Goal: Task Accomplishment & Management: Manage account settings

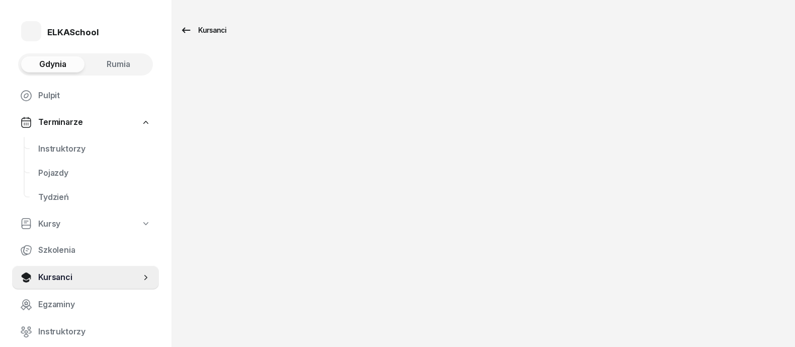
click at [199, 29] on div "Kursanci" at bounding box center [203, 30] width 46 height 12
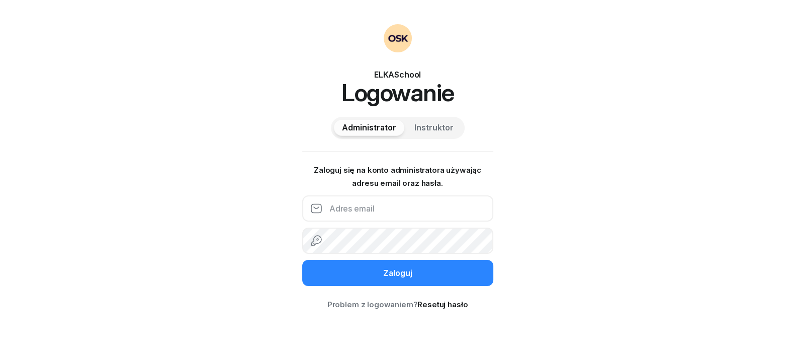
drag, startPoint x: 0, startPoint y: 0, endPoint x: 357, endPoint y: 211, distance: 414.3
click at [357, 211] on input "email" at bounding box center [397, 208] width 191 height 26
click at [372, 214] on input "email" at bounding box center [397, 208] width 191 height 26
type input "info@elkaschool.pl"
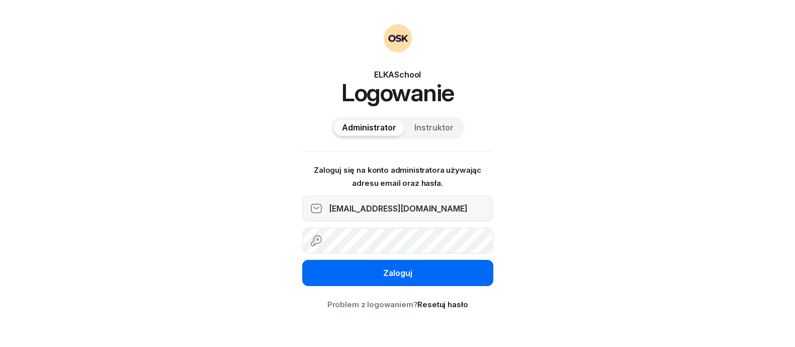
click at [344, 271] on button "Zaloguj" at bounding box center [397, 273] width 191 height 26
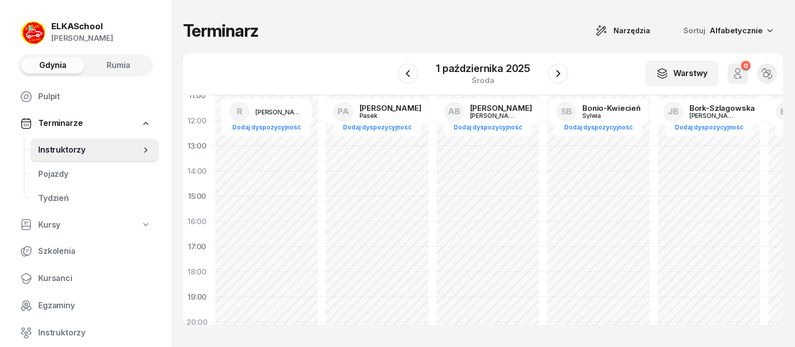
scroll to position [283, 0]
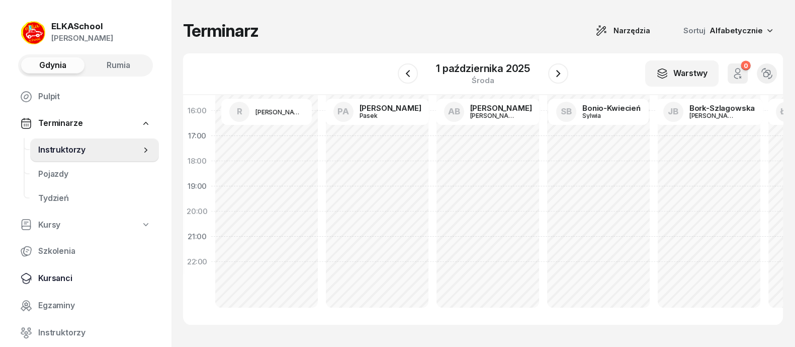
click at [64, 276] on span "Kursanci" at bounding box center [94, 278] width 113 height 13
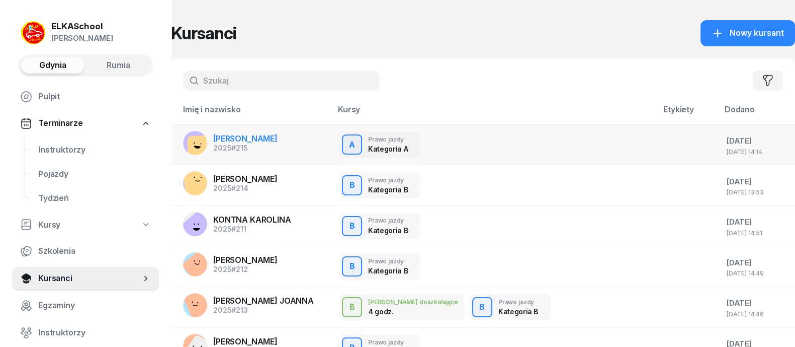
click at [265, 147] on div "2025 #215" at bounding box center [245, 147] width 64 height 7
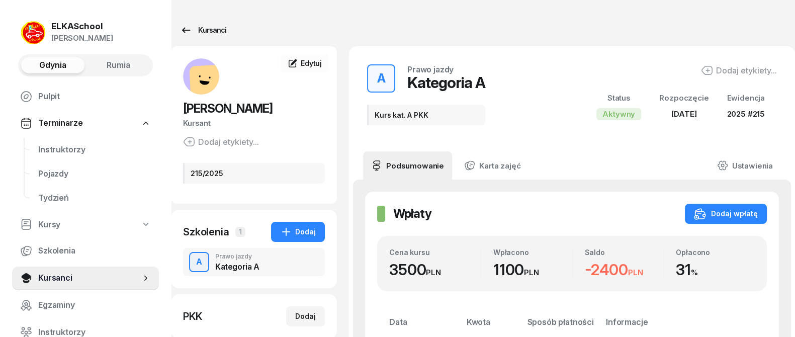
click at [184, 27] on icon at bounding box center [186, 30] width 12 height 12
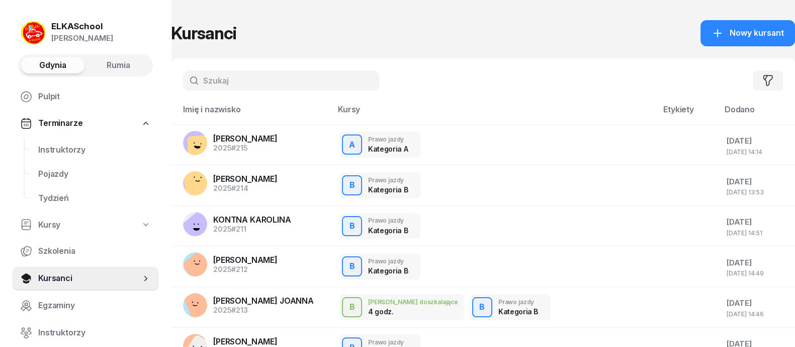
click at [85, 22] on div "ELKASchool" at bounding box center [82, 26] width 62 height 9
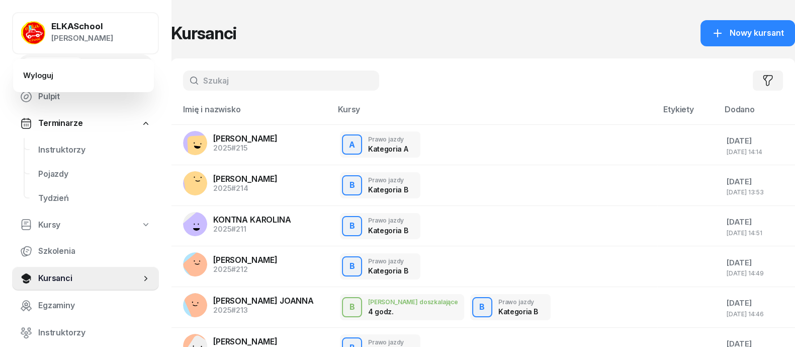
click at [80, 22] on div "ELKASchool" at bounding box center [82, 26] width 62 height 9
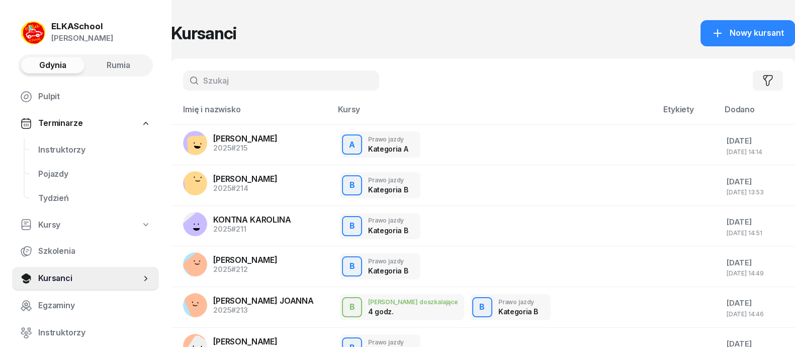
click at [274, 82] on input "text" at bounding box center [281, 80] width 196 height 20
type input "wojciechowska"
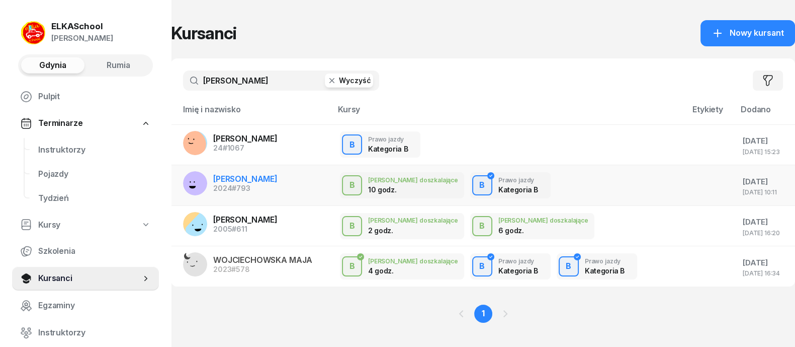
click at [278, 176] on span "WOJCIECHOWSKA OLIWIA" at bounding box center [245, 179] width 64 height 10
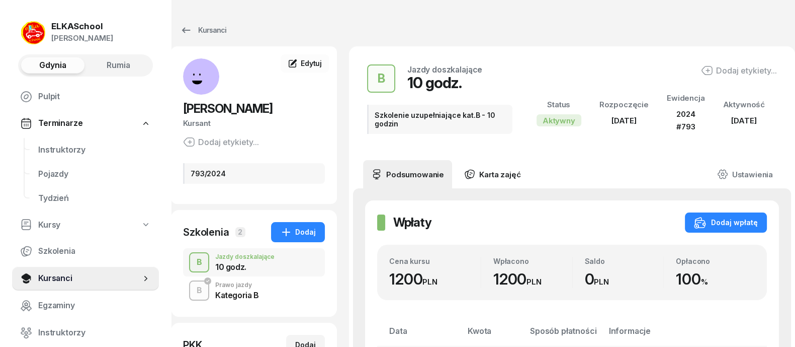
click at [508, 177] on link "Karta zajęć" at bounding box center [492, 174] width 72 height 28
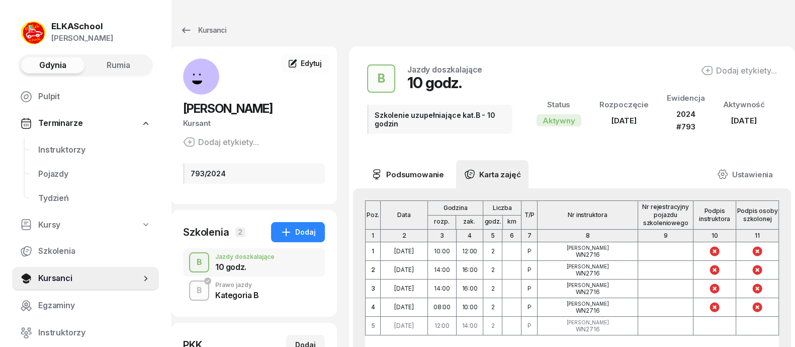
click at [417, 177] on link "Podsumowanie" at bounding box center [407, 174] width 89 height 28
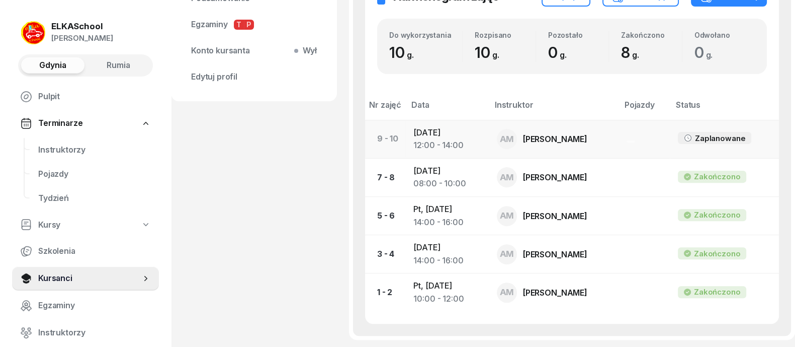
scroll to position [319, 0]
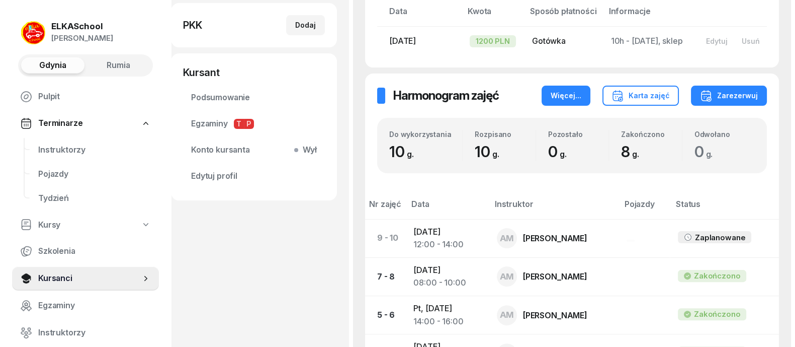
click at [578, 90] on div "Więcej..." at bounding box center [566, 96] width 31 height 12
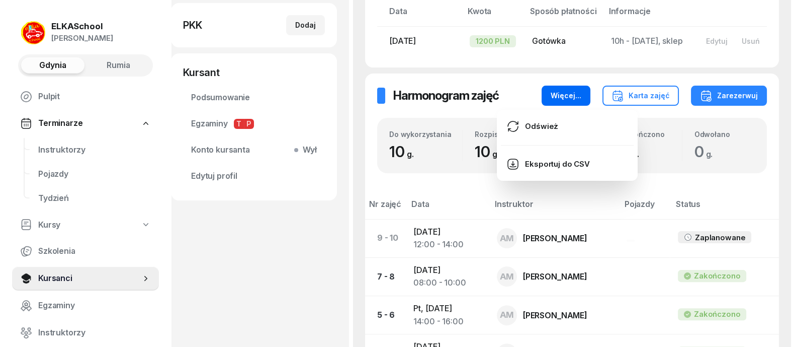
click at [578, 90] on div "Więcej..." at bounding box center [566, 96] width 31 height 12
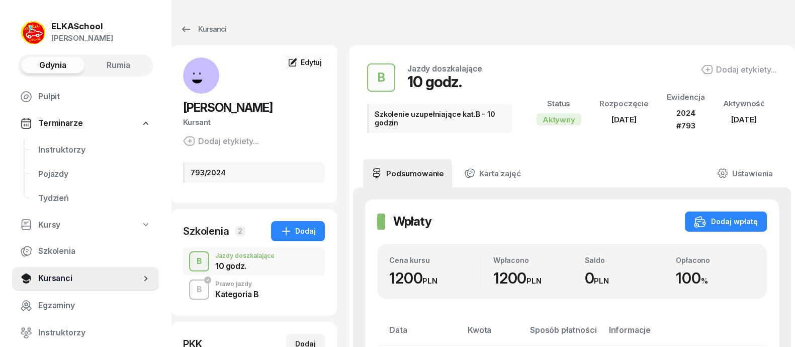
scroll to position [0, 0]
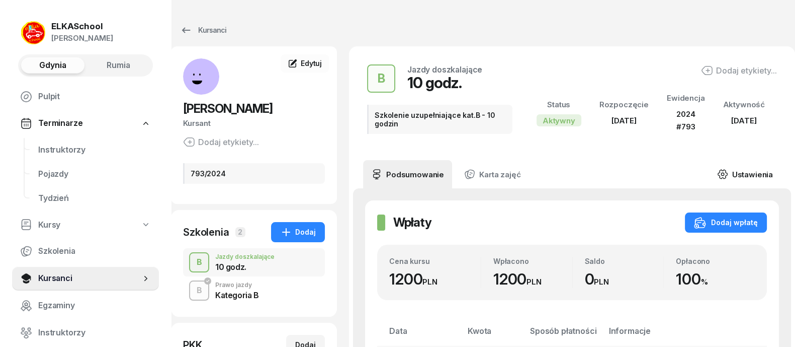
click at [739, 170] on link "Ustawienia" at bounding box center [745, 174] width 72 height 28
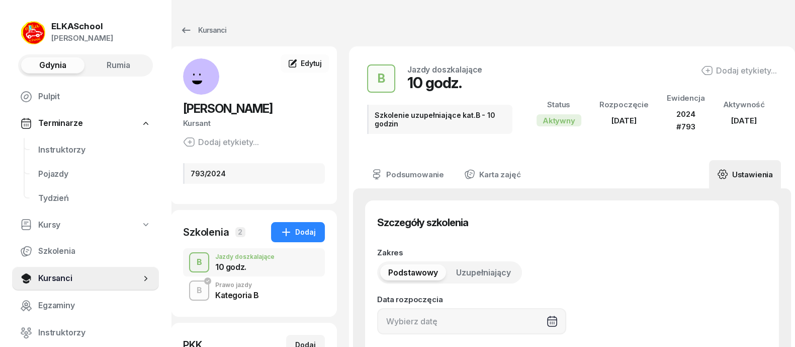
type input "06/08/2025"
type input "Szkolenie uzupełniające kat.B - 10 godzin"
type input "10"
type input "793"
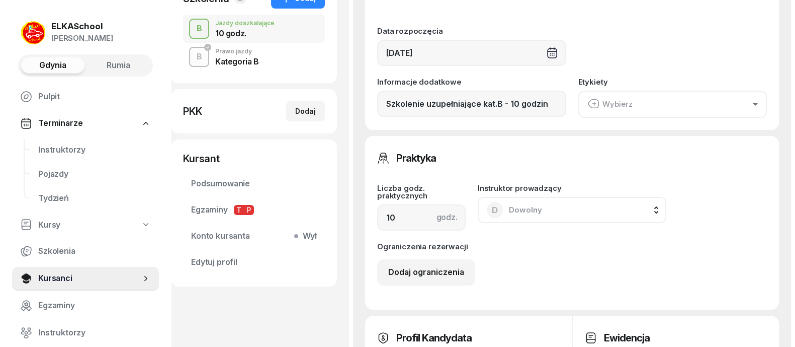
scroll to position [314, 0]
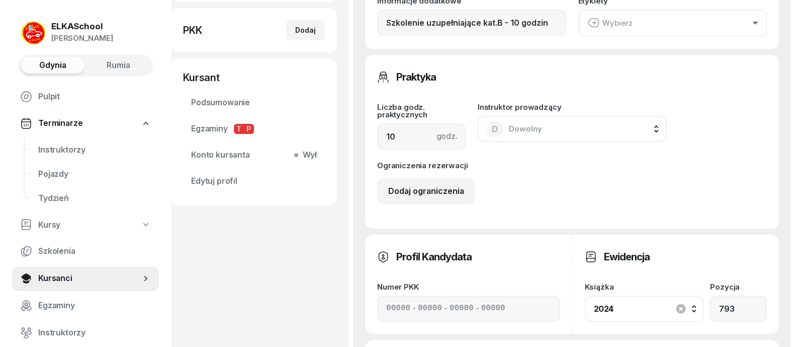
click at [553, 127] on button "D Dowolny" at bounding box center [572, 129] width 189 height 26
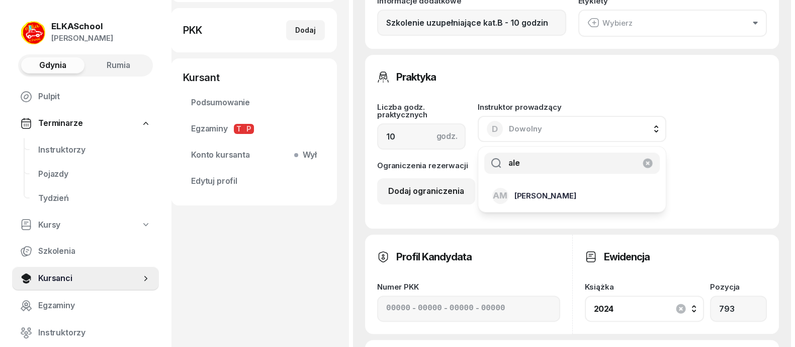
type input "ale"
click at [561, 196] on span "Męzińska Aleksandra" at bounding box center [546, 195] width 62 height 13
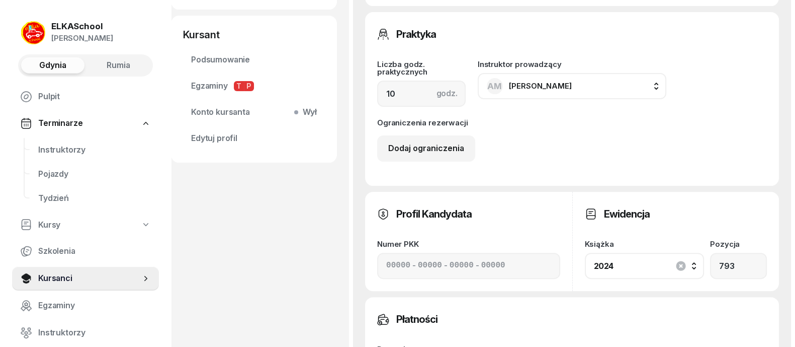
scroll to position [377, 0]
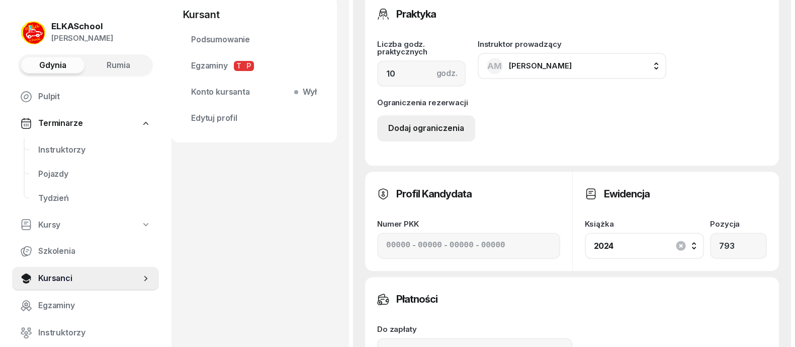
click at [453, 126] on div "Dodaj ograniczenia" at bounding box center [426, 128] width 76 height 13
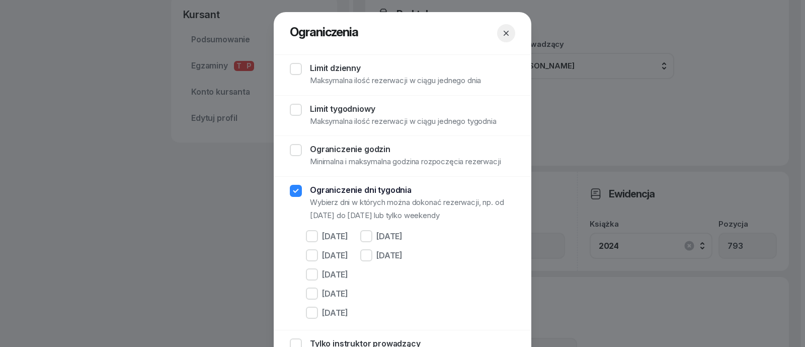
click at [502, 31] on icon "button" at bounding box center [506, 33] width 10 height 10
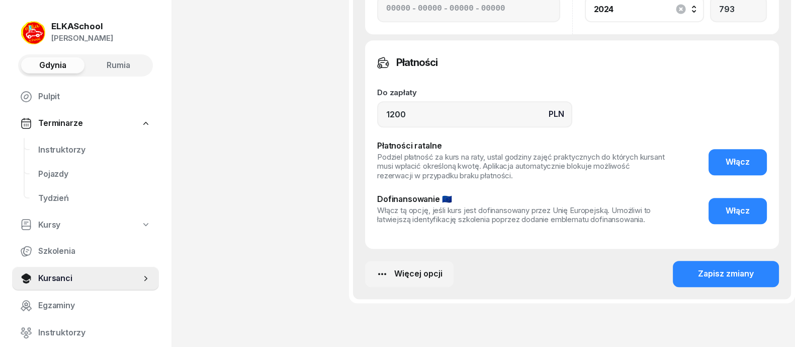
scroll to position [629, 0]
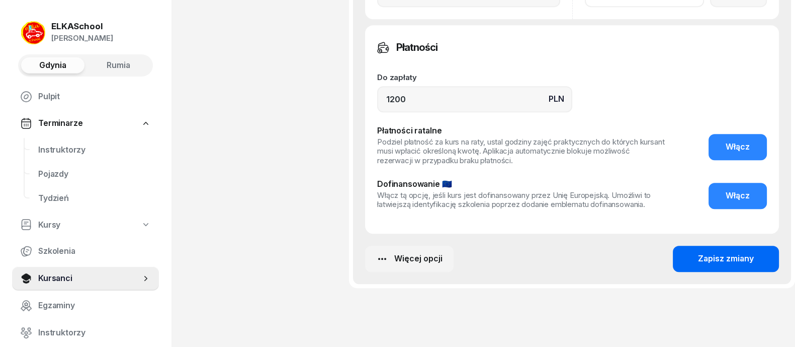
click at [729, 261] on div "Zapisz zmiany" at bounding box center [726, 258] width 56 height 13
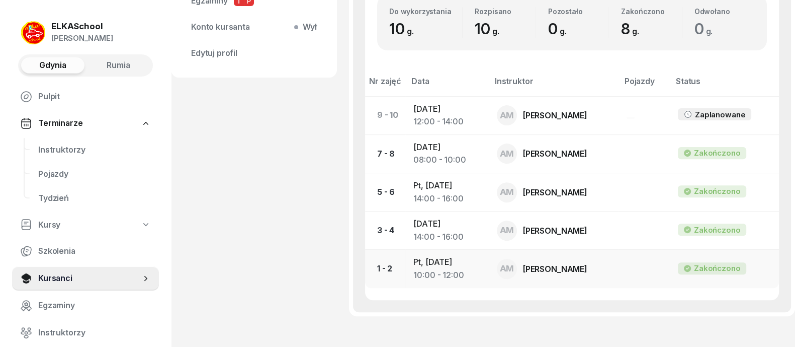
scroll to position [382, 0]
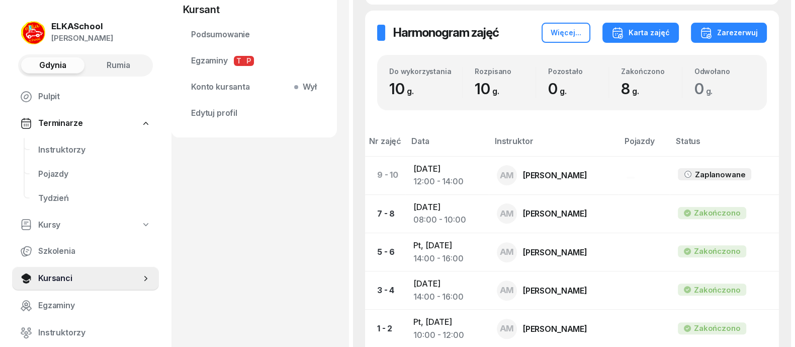
click at [649, 29] on div "Karta zajęć" at bounding box center [641, 33] width 58 height 12
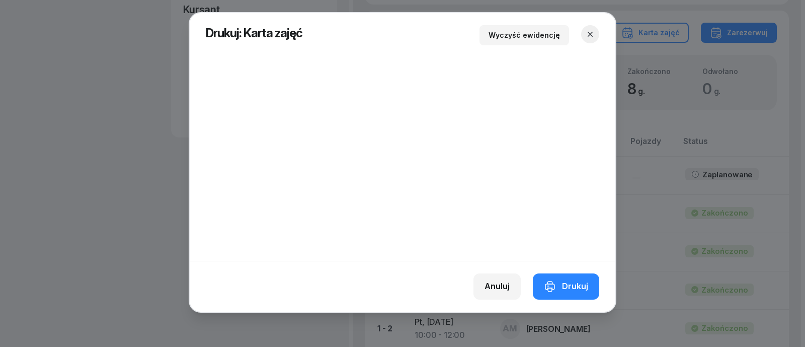
click at [594, 33] on icon "button" at bounding box center [590, 34] width 10 height 10
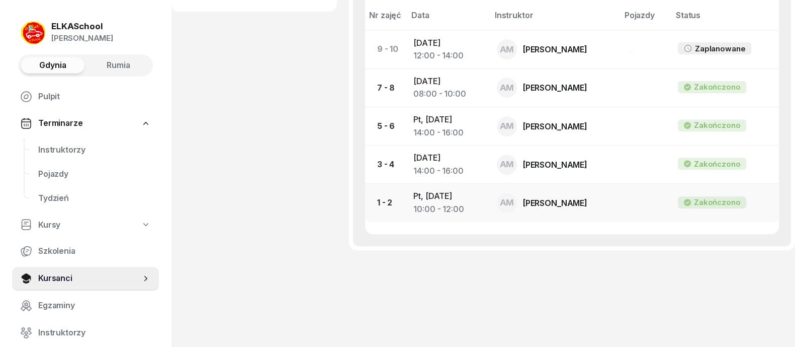
scroll to position [319, 0]
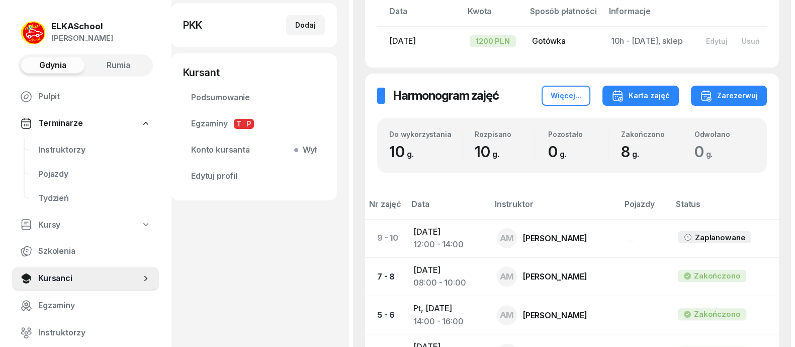
click at [649, 90] on div "Karta zajęć" at bounding box center [641, 96] width 58 height 12
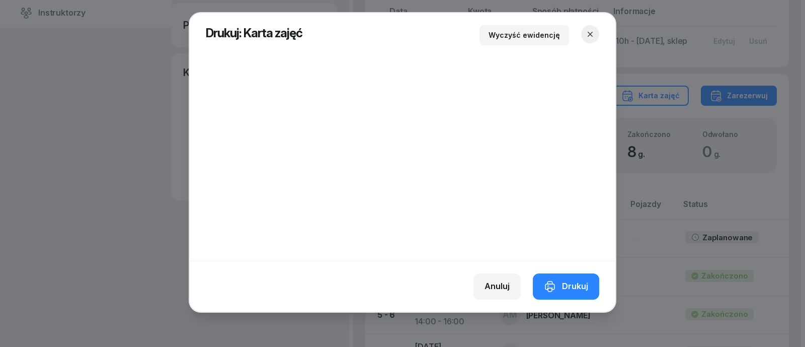
click at [590, 41] on button "button" at bounding box center [590, 34] width 18 height 18
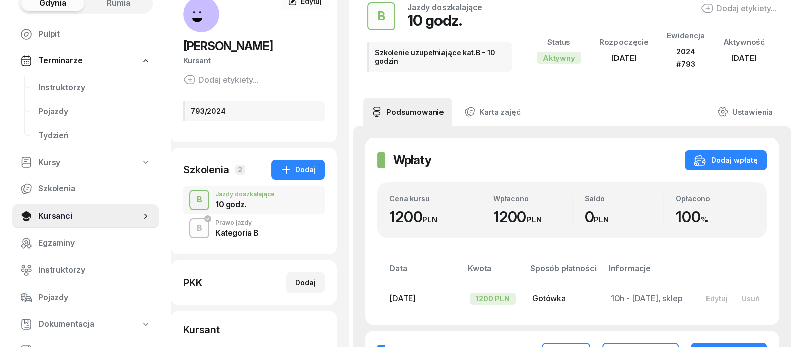
scroll to position [0, 0]
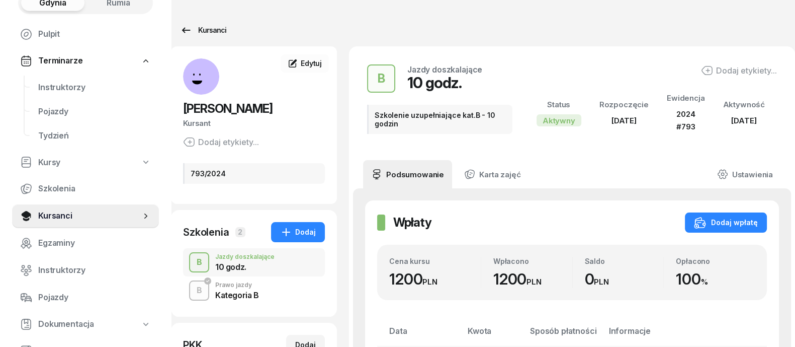
click at [184, 24] on icon at bounding box center [186, 30] width 12 height 12
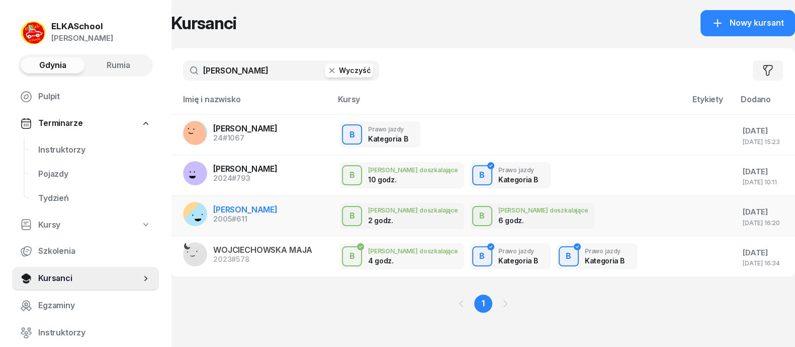
scroll to position [13, 0]
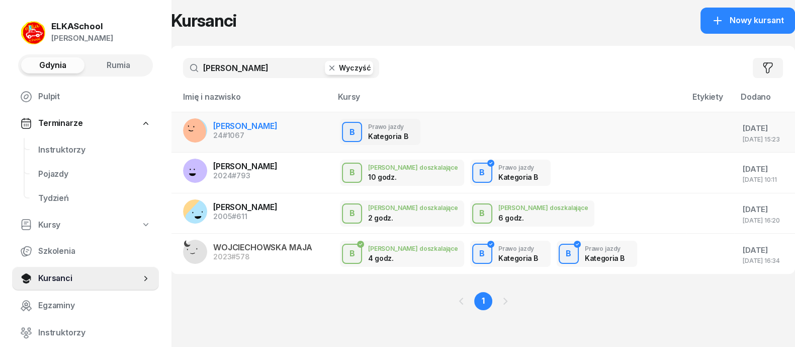
click at [257, 127] on span "WOJCIECHOWSKA ZUZANNA" at bounding box center [245, 126] width 64 height 10
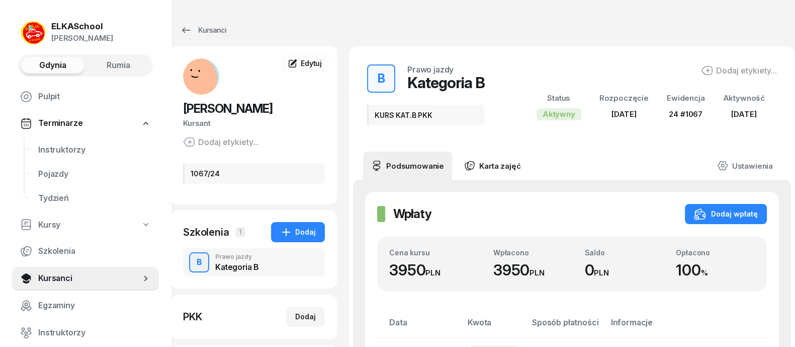
click at [488, 166] on link "Karta zajęć" at bounding box center [492, 165] width 72 height 28
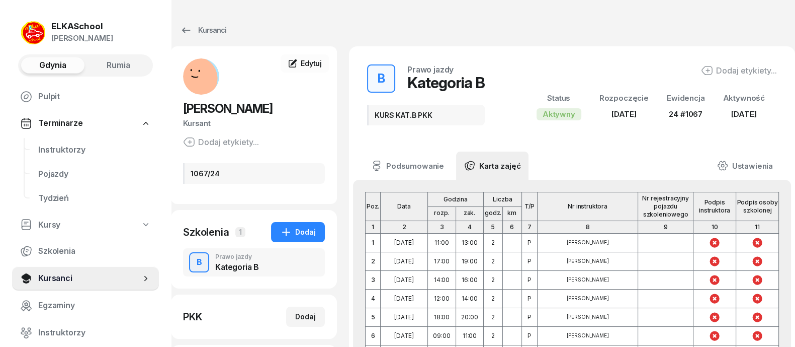
click at [495, 166] on link "Karta zajęć" at bounding box center [492, 165] width 72 height 28
click at [191, 28] on icon at bounding box center [186, 30] width 12 height 12
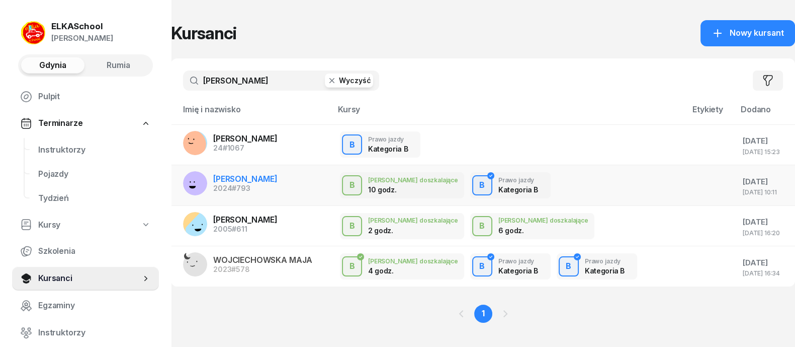
click at [278, 176] on span "WOJCIECHOWSKA OLIWIA" at bounding box center [245, 179] width 64 height 10
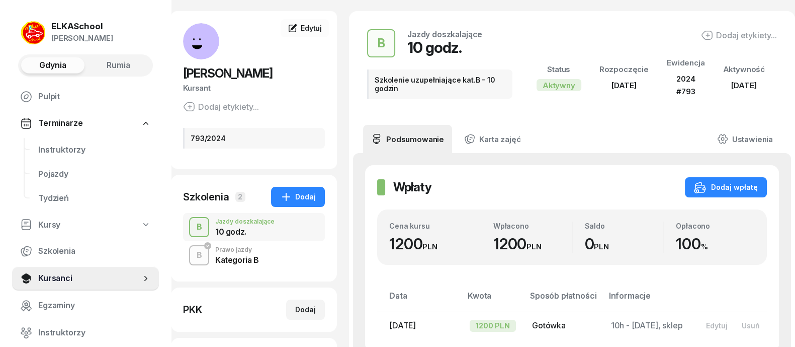
scroll to position [62, 0]
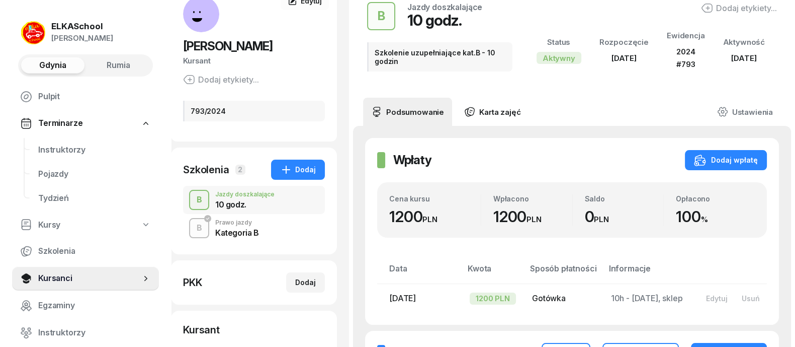
click at [496, 114] on link "Karta zajęć" at bounding box center [492, 112] width 72 height 28
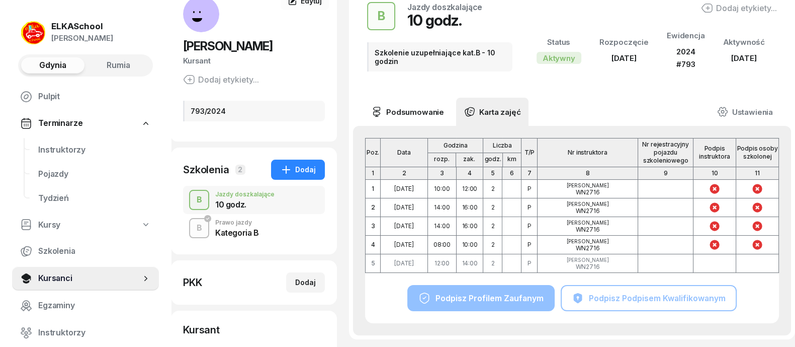
click at [415, 108] on link "Podsumowanie" at bounding box center [407, 112] width 89 height 28
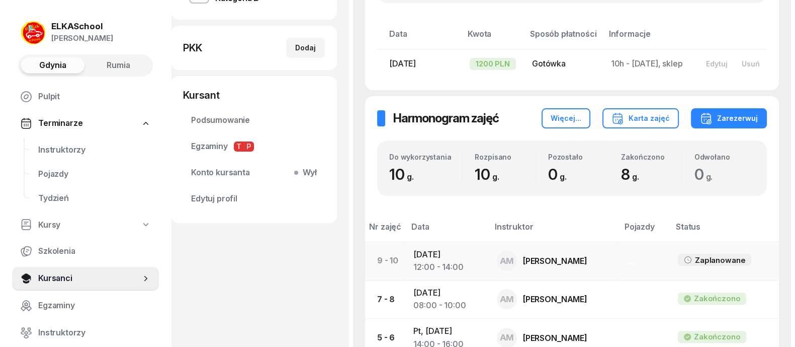
scroll to position [314, 0]
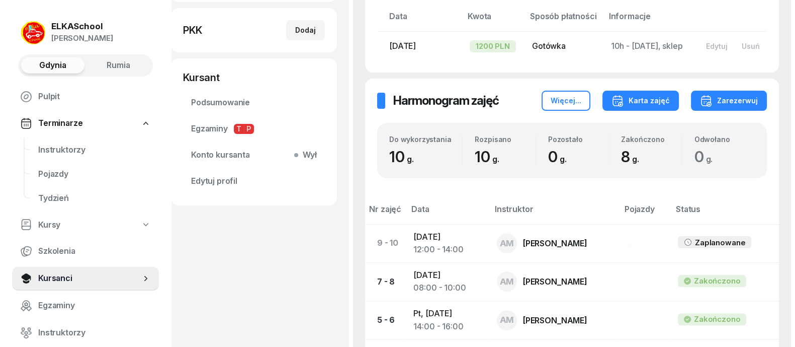
click at [651, 102] on div "Karta zajęć" at bounding box center [641, 101] width 58 height 12
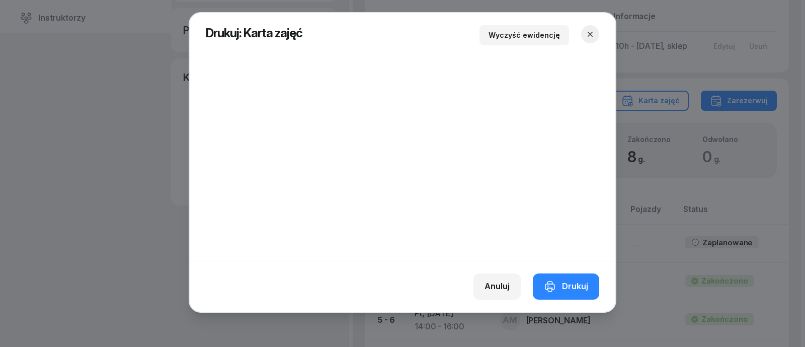
click at [592, 39] on icon "button" at bounding box center [590, 34] width 10 height 10
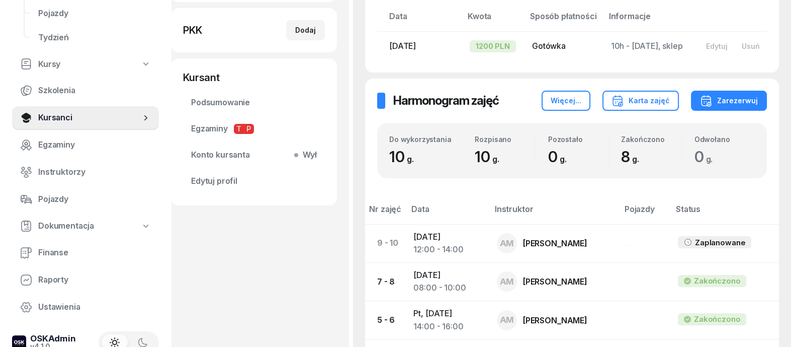
scroll to position [179, 0]
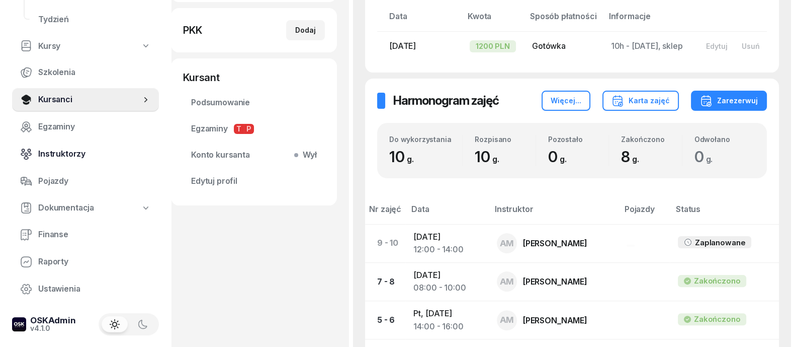
click at [54, 153] on span "Instruktorzy" at bounding box center [94, 153] width 113 height 13
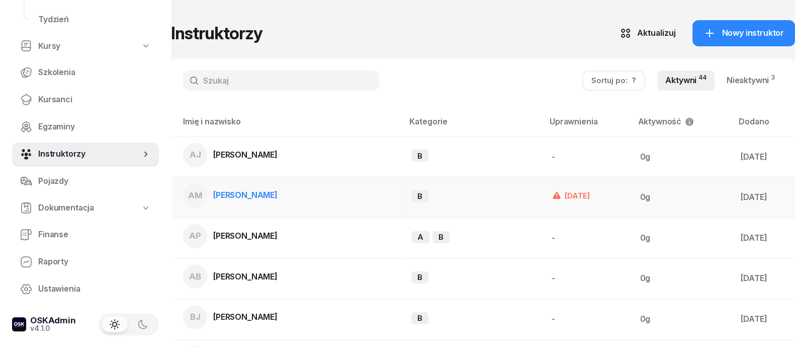
click at [558, 192] on div "15 cze 2024" at bounding box center [571, 196] width 38 height 12
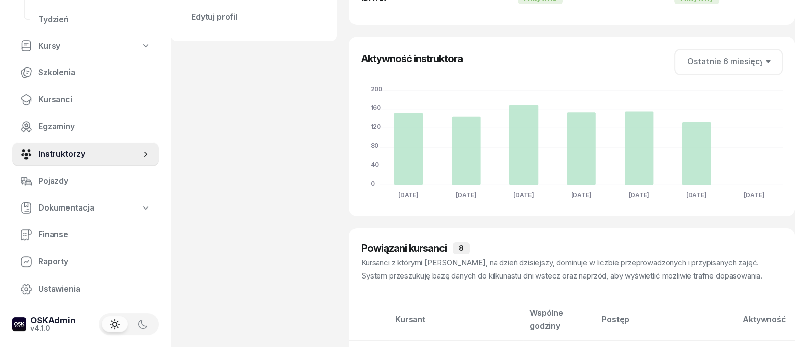
scroll to position [125, 0]
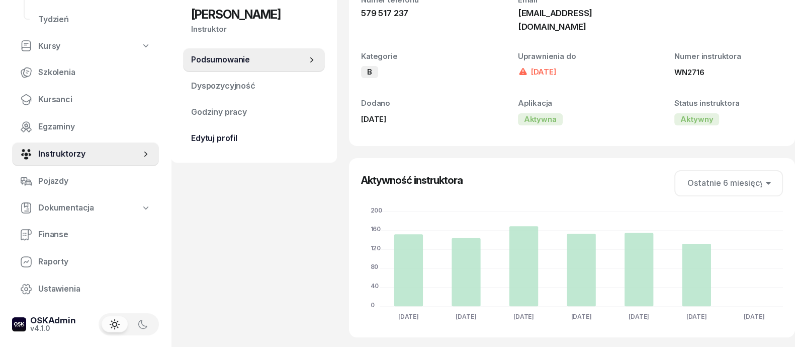
click at [233, 133] on span "Edytuj profil" at bounding box center [254, 138] width 126 height 13
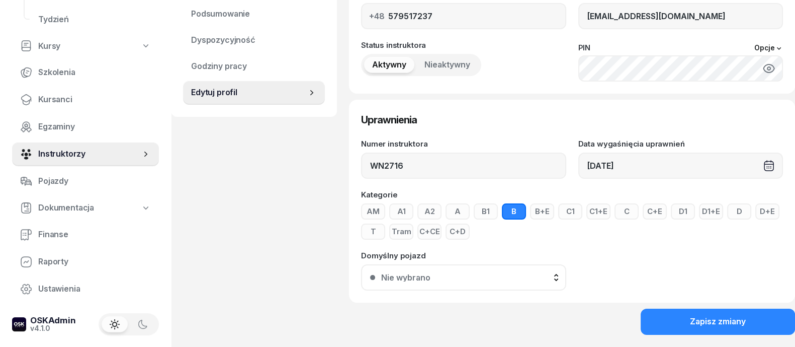
scroll to position [189, 0]
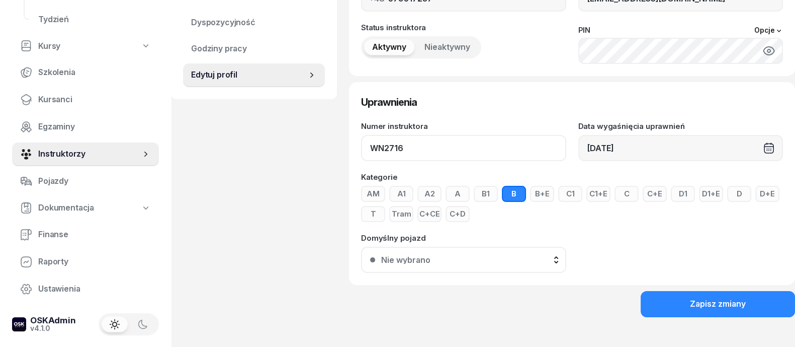
click at [420, 147] on input "WN2716" at bounding box center [463, 148] width 205 height 26
type input "W"
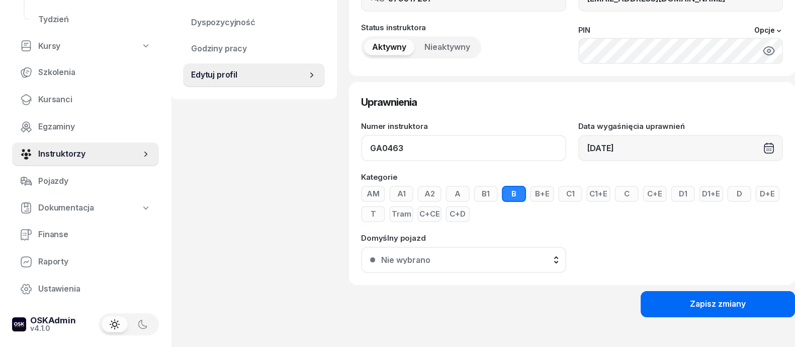
type input "GA0463"
click at [716, 308] on div "Zapisz zmiany" at bounding box center [718, 303] width 56 height 13
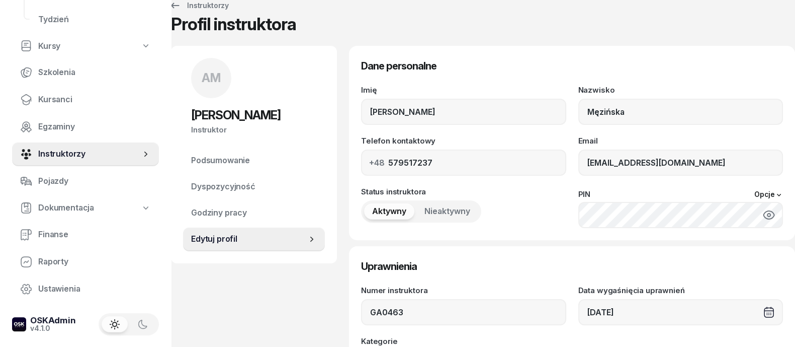
scroll to position [0, 0]
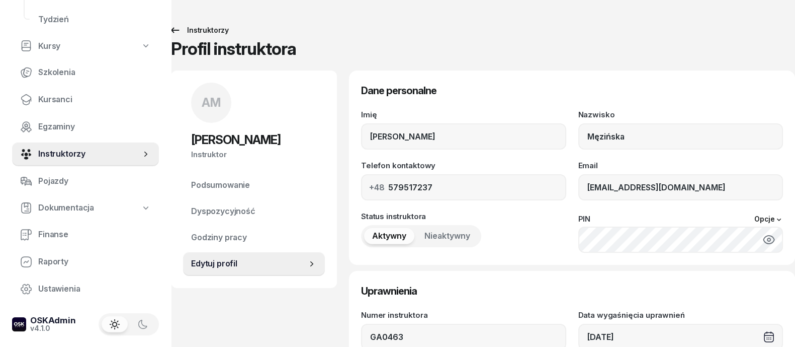
click at [184, 31] on div "Instruktorzy" at bounding box center [199, 30] width 60 height 12
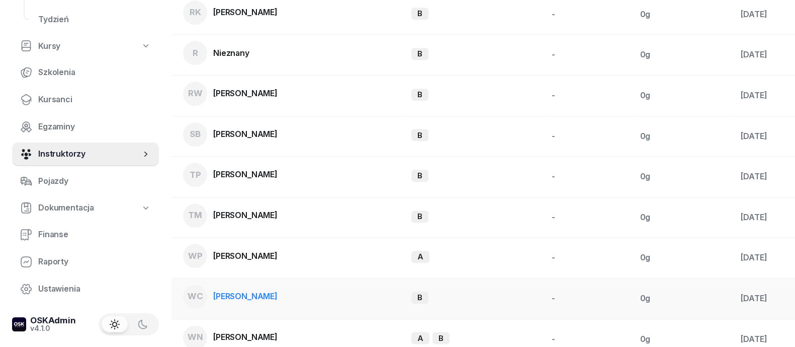
scroll to position [1581, 0]
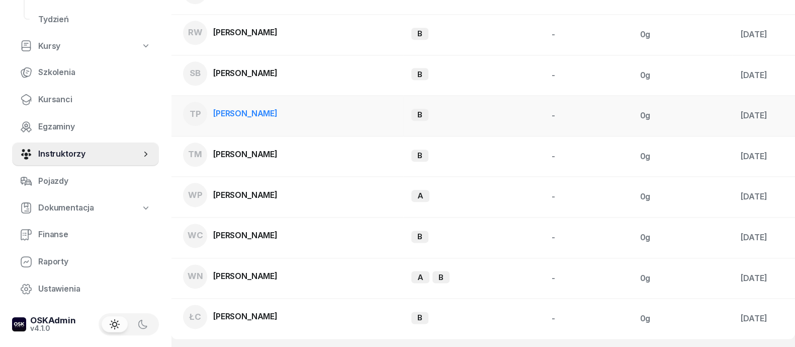
click at [249, 108] on span "PREUSS TERESA" at bounding box center [245, 113] width 64 height 10
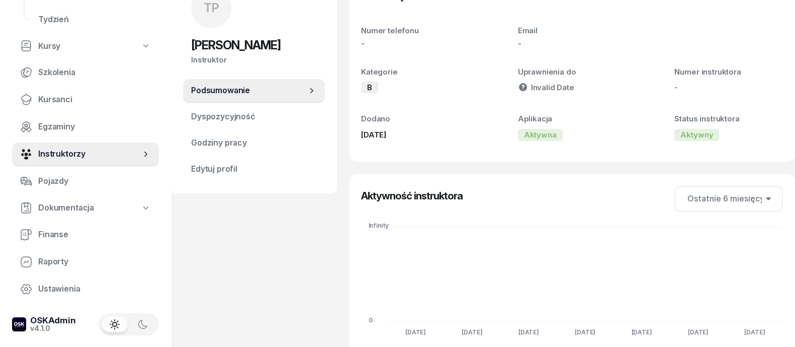
scroll to position [125, 0]
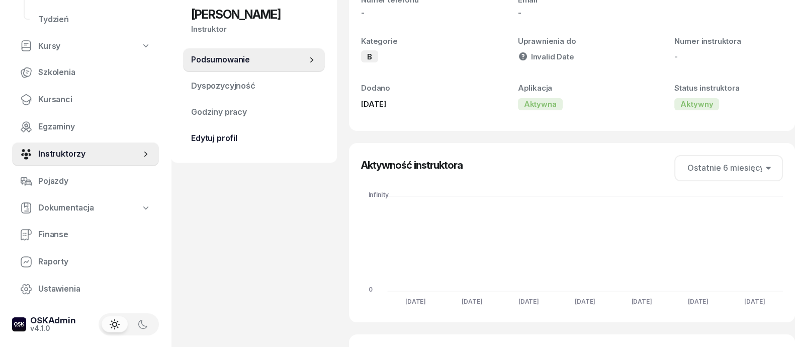
click at [241, 138] on span "Edytuj profil" at bounding box center [254, 138] width 126 height 13
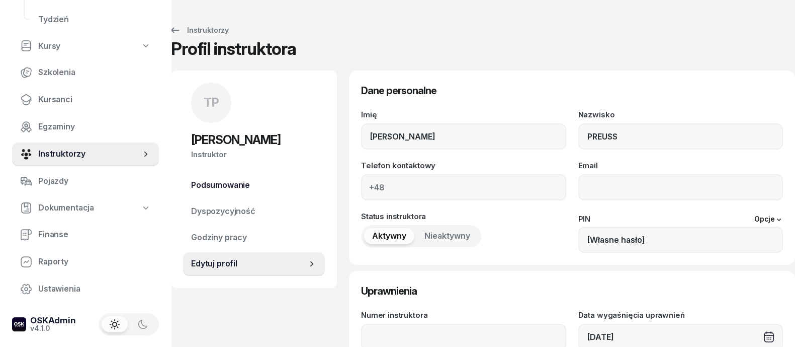
click at [224, 187] on span "Podsumowanie" at bounding box center [254, 185] width 126 height 13
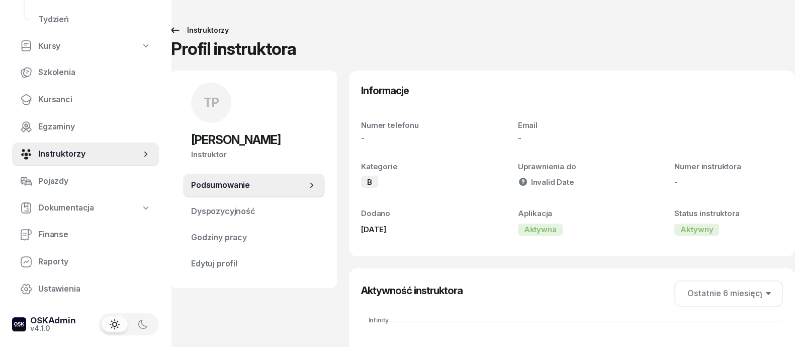
click at [194, 32] on div "Instruktorzy" at bounding box center [199, 30] width 60 height 12
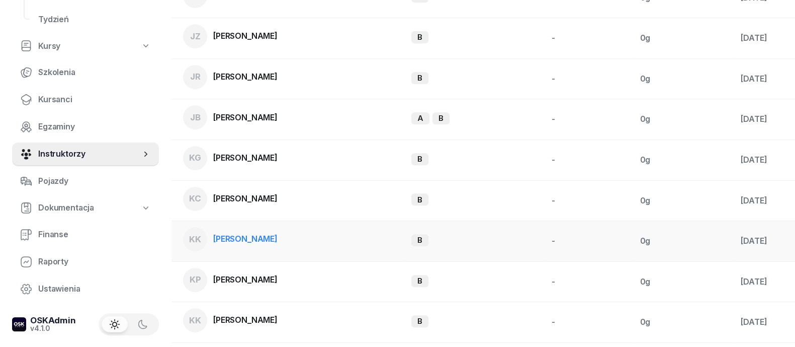
scroll to position [566, 0]
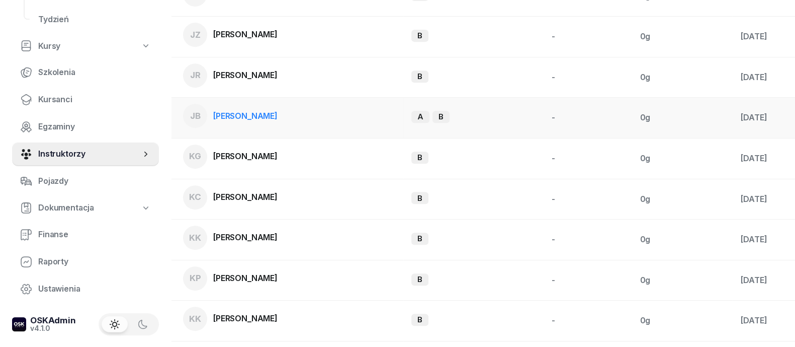
click at [278, 111] on span "Bork-Szlagowska Jolanta" at bounding box center [245, 116] width 64 height 10
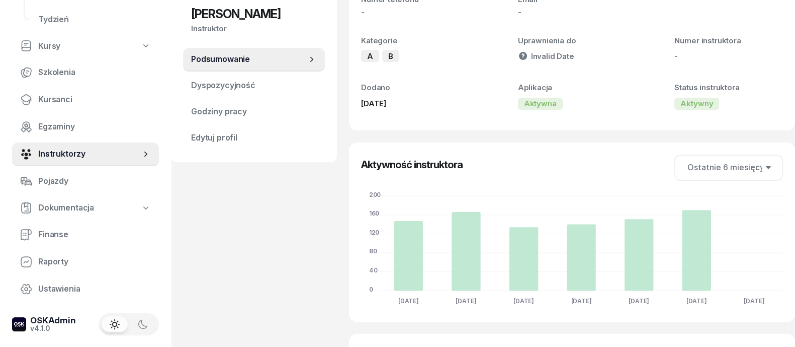
scroll to position [22, 0]
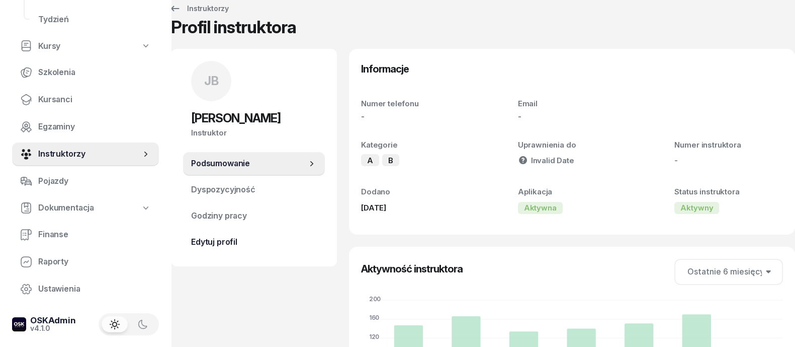
click at [225, 248] on span "Edytuj profil" at bounding box center [254, 241] width 126 height 13
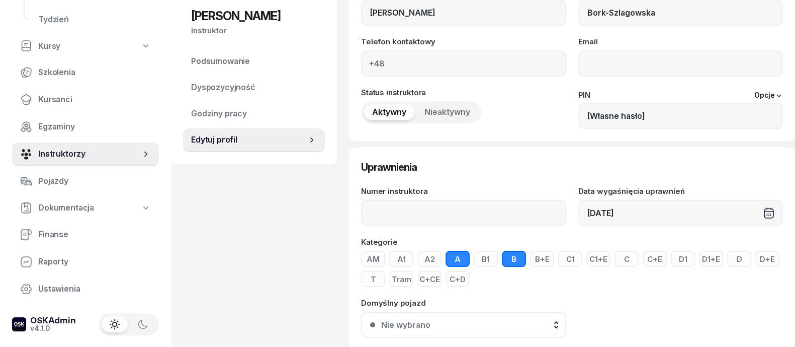
scroll to position [125, 0]
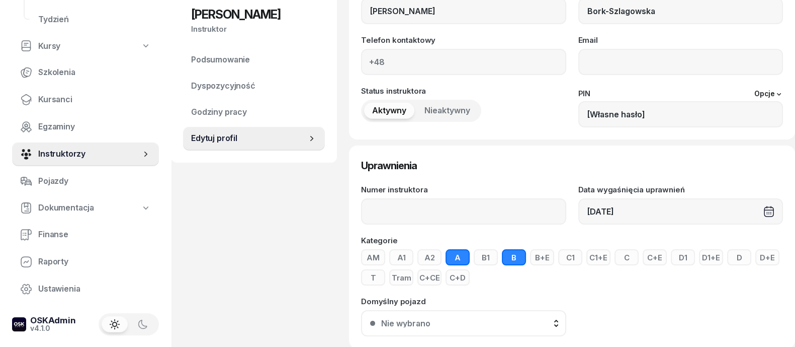
click at [454, 255] on button "A" at bounding box center [458, 257] width 24 height 16
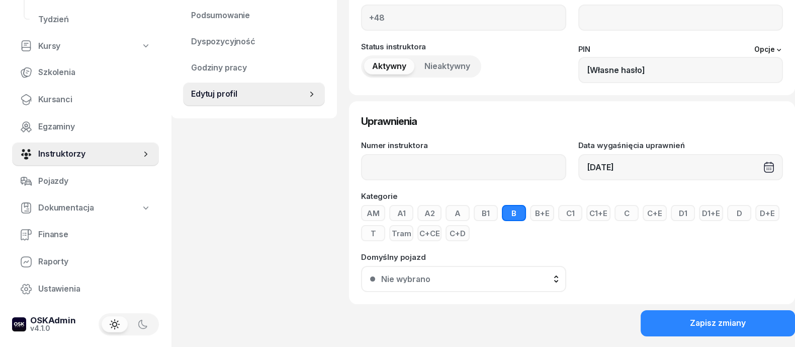
scroll to position [203, 0]
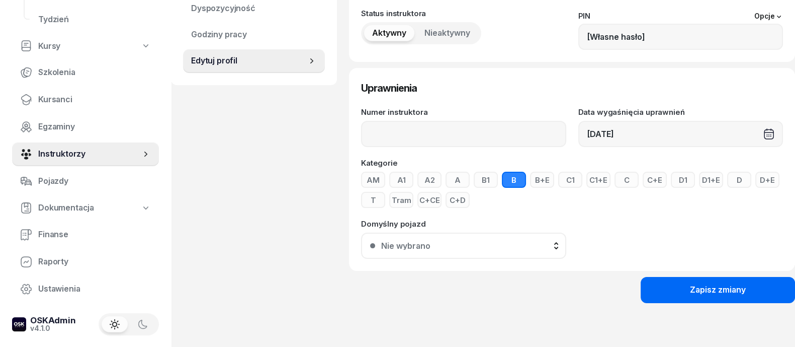
click at [719, 291] on div "Zapisz zmiany" at bounding box center [718, 289] width 56 height 13
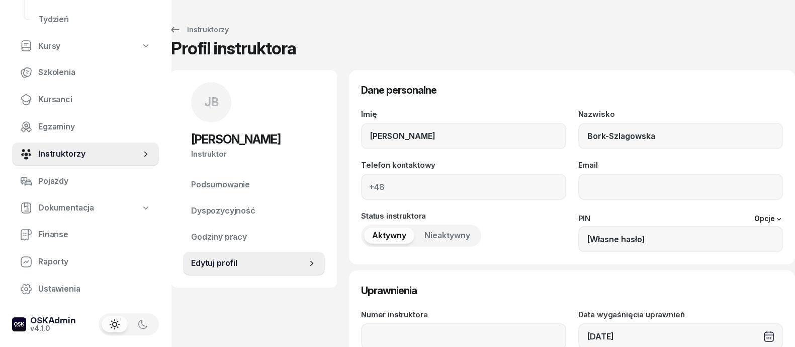
scroll to position [0, 0]
click at [195, 26] on div "Instruktorzy" at bounding box center [199, 30] width 60 height 12
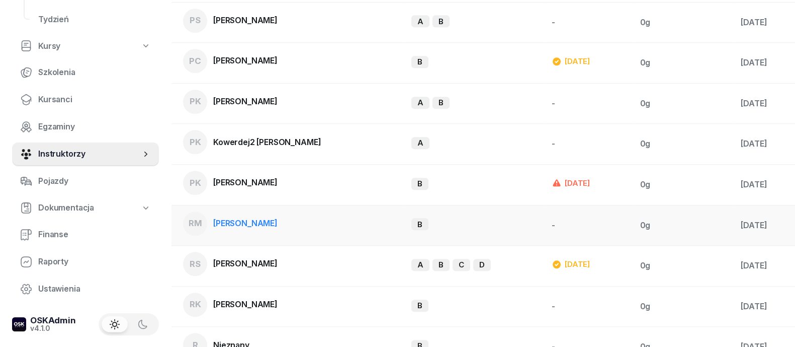
scroll to position [1258, 0]
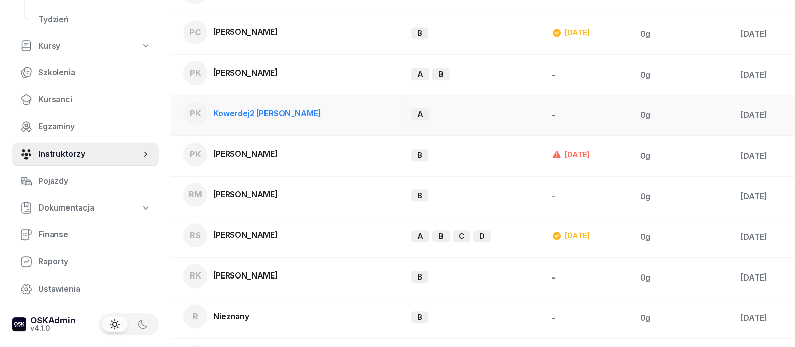
click at [236, 113] on div "PK Kowerdej2 Piotr" at bounding box center [252, 113] width 138 height 24
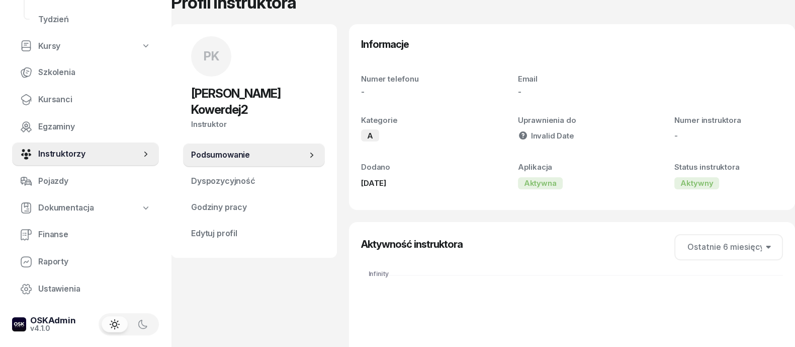
scroll to position [62, 0]
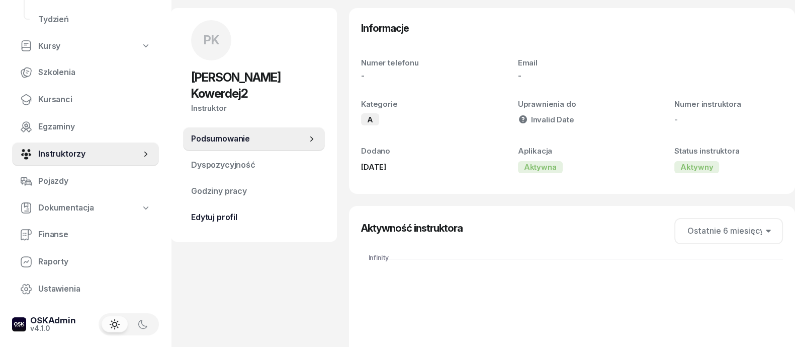
click at [223, 211] on span "Edytuj profil" at bounding box center [254, 217] width 126 height 13
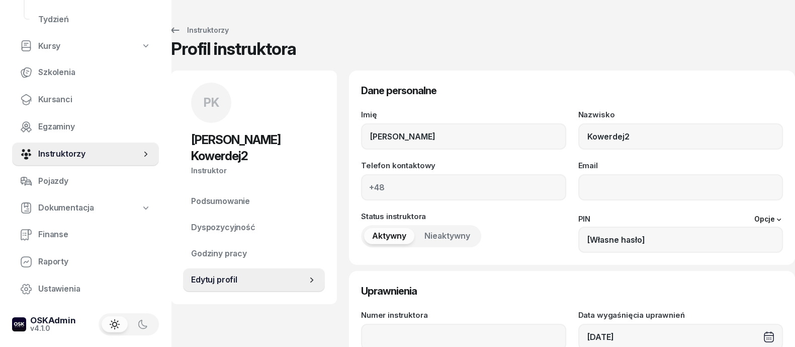
scroll to position [125, 0]
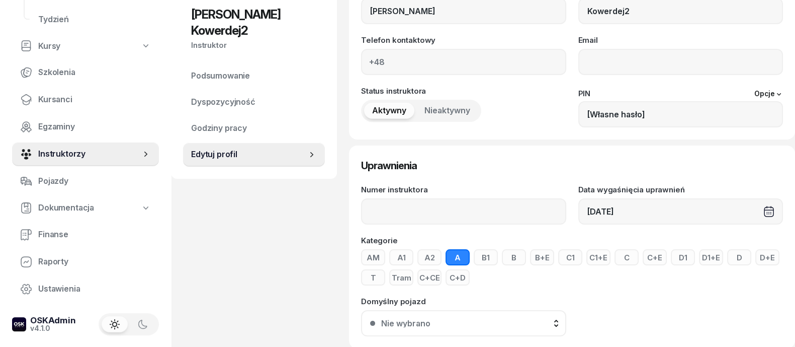
click at [448, 109] on span "Nieaktywny" at bounding box center [448, 110] width 46 height 13
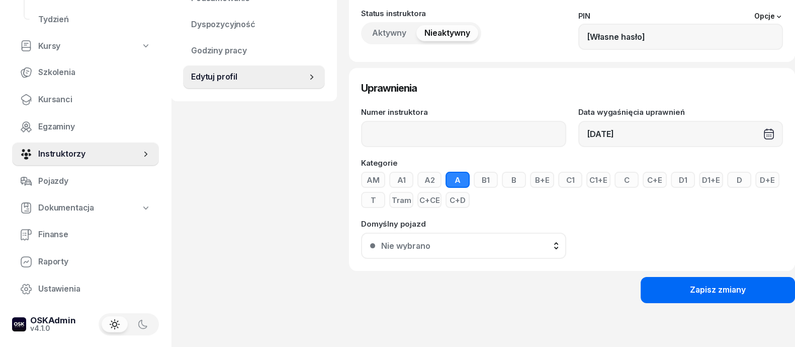
click at [682, 291] on button "Zapisz zmiany" at bounding box center [718, 290] width 154 height 26
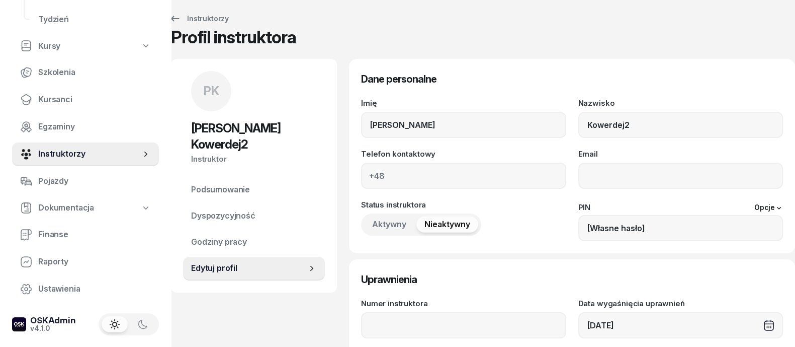
scroll to position [0, 0]
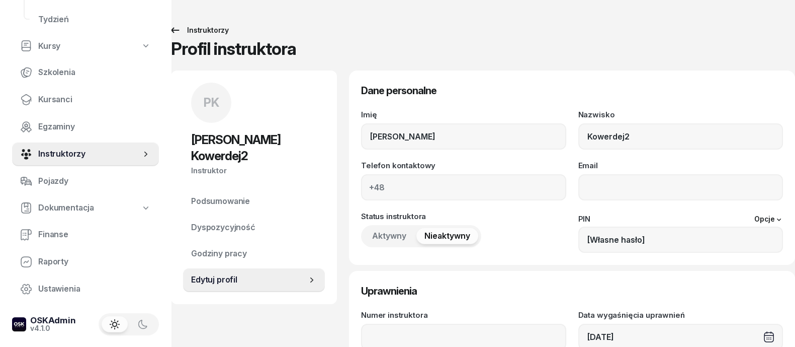
click at [210, 29] on div "Instruktorzy" at bounding box center [199, 30] width 60 height 12
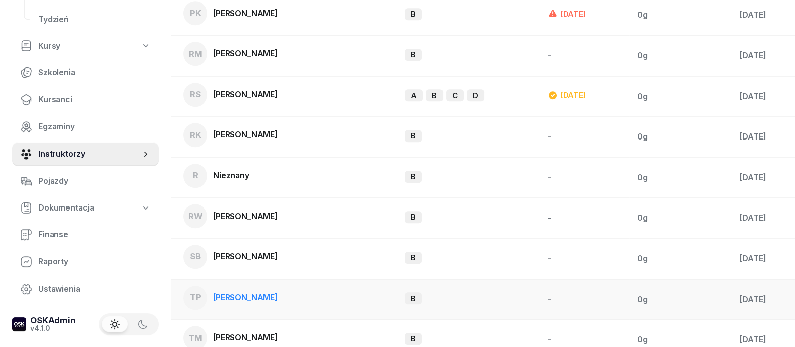
scroll to position [1383, 0]
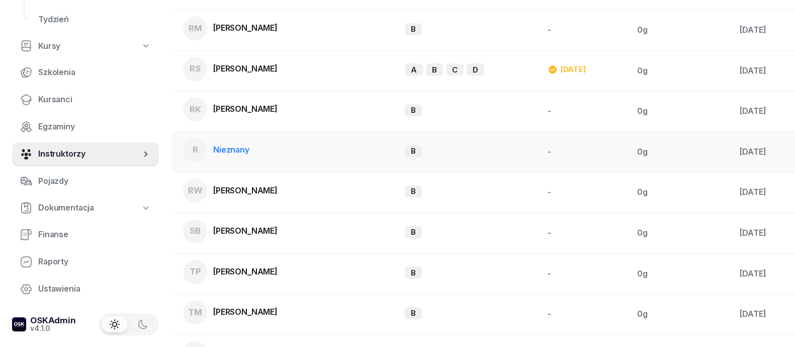
click at [235, 144] on span "Nieznany" at bounding box center [231, 149] width 36 height 10
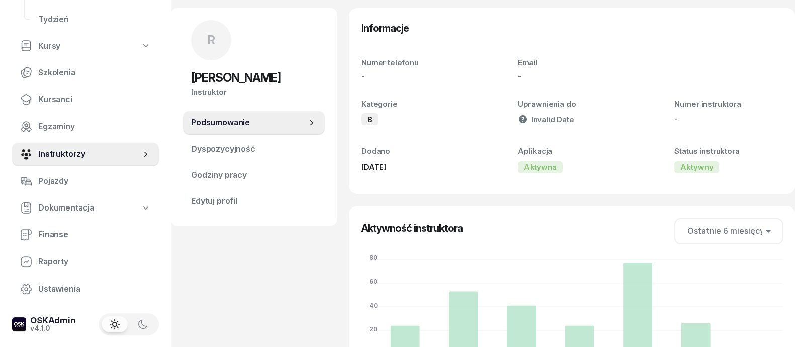
scroll to position [125, 0]
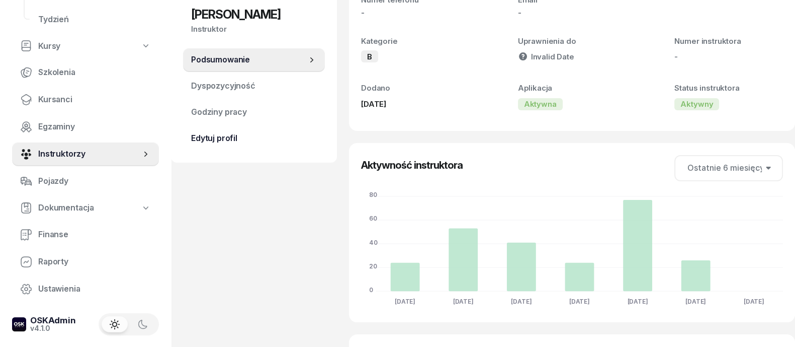
click at [224, 134] on span "Edytuj profil" at bounding box center [254, 138] width 126 height 13
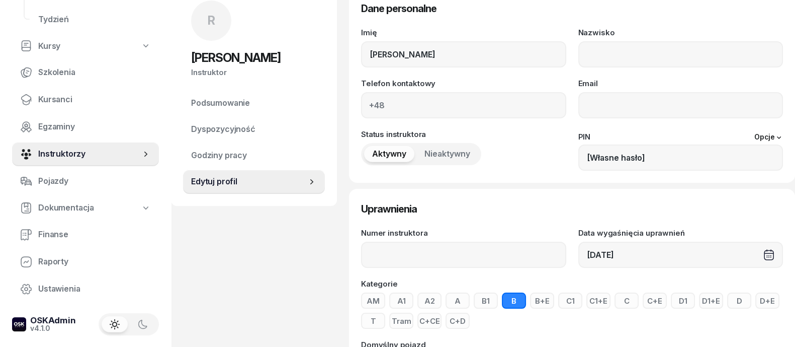
scroll to position [125, 0]
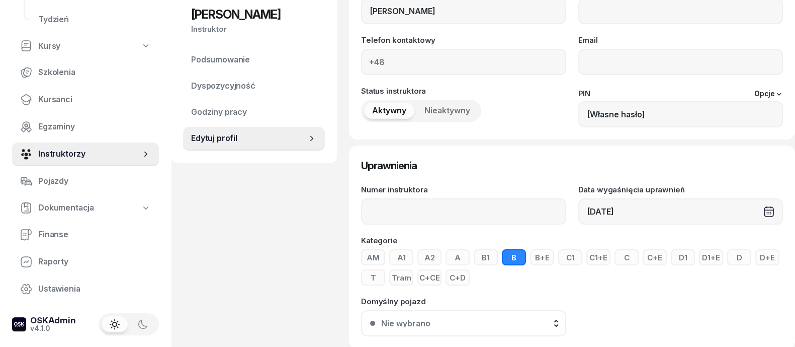
click at [441, 115] on span "Nieaktywny" at bounding box center [448, 110] width 46 height 13
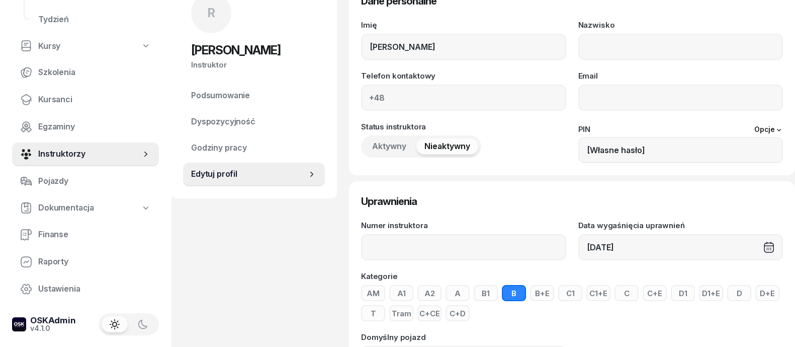
scroll to position [0, 0]
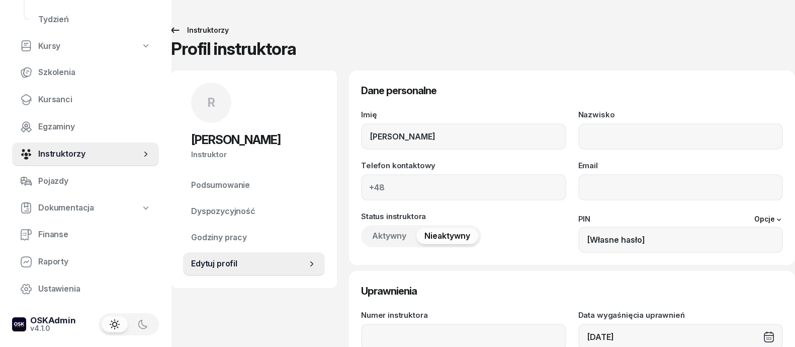
click at [202, 27] on div "Instruktorzy" at bounding box center [199, 30] width 60 height 12
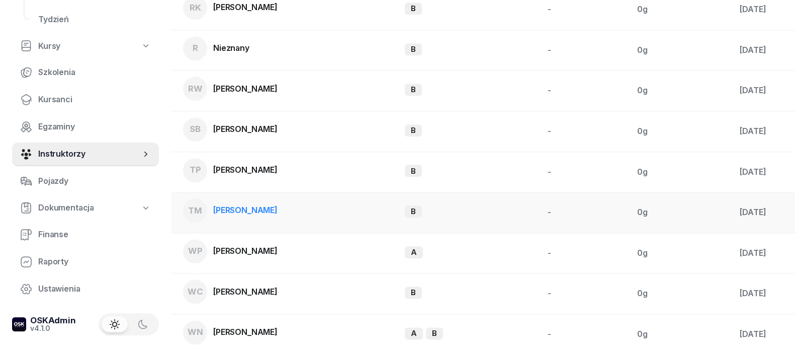
scroll to position [1509, 0]
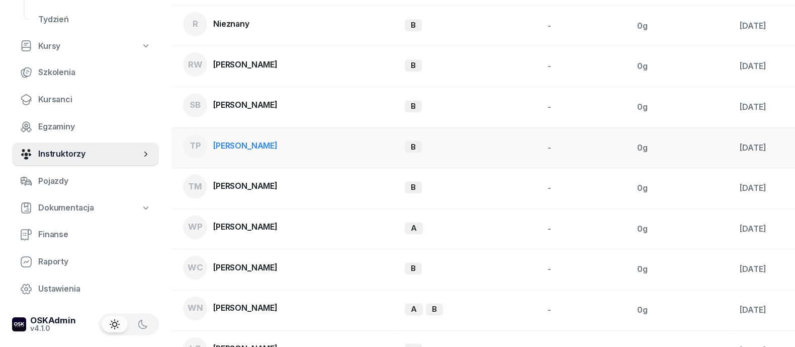
click at [251, 140] on span "PREUSS TERESA" at bounding box center [245, 145] width 64 height 10
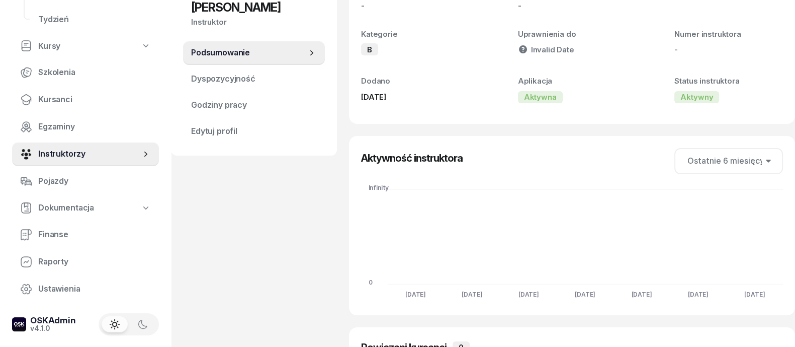
scroll to position [55, 0]
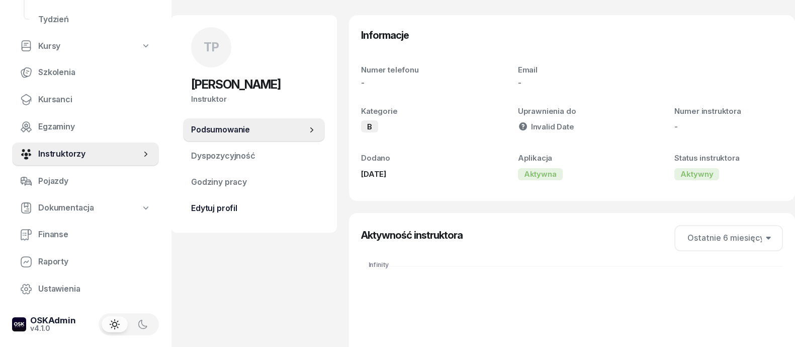
click at [234, 205] on span "Edytuj profil" at bounding box center [254, 208] width 126 height 13
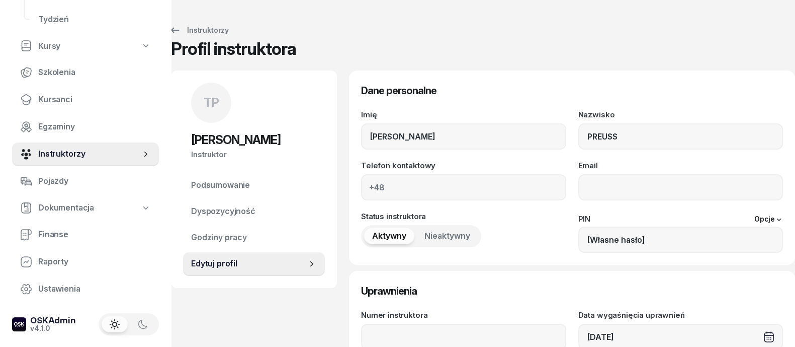
click at [438, 232] on span "Nieaktywny" at bounding box center [448, 235] width 46 height 13
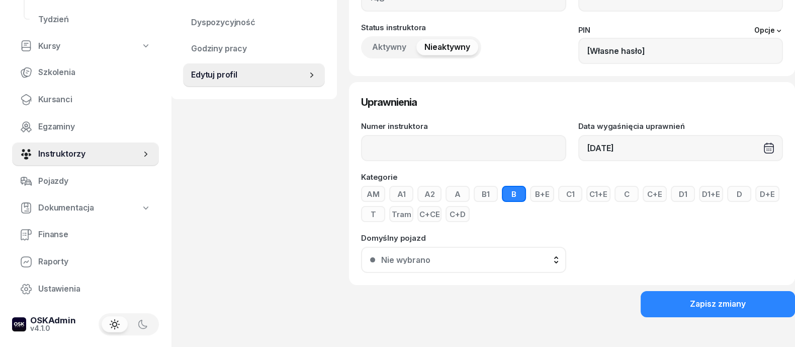
scroll to position [203, 0]
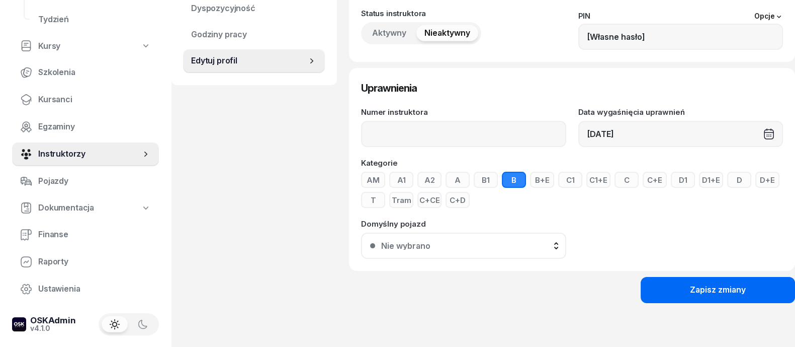
click at [725, 287] on div "Zapisz zmiany" at bounding box center [718, 289] width 56 height 13
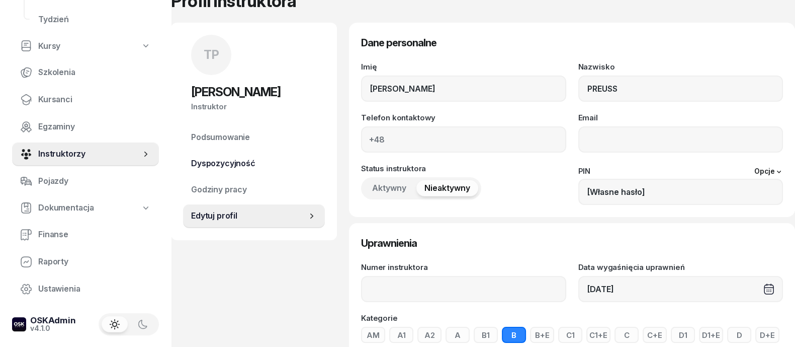
scroll to position [14, 0]
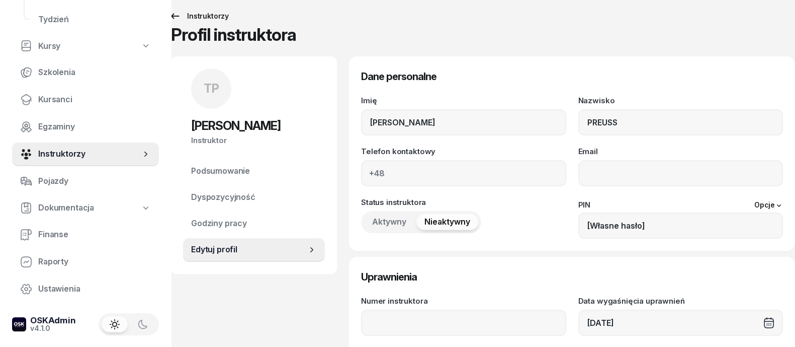
click at [199, 13] on div "Instruktorzy" at bounding box center [199, 16] width 60 height 12
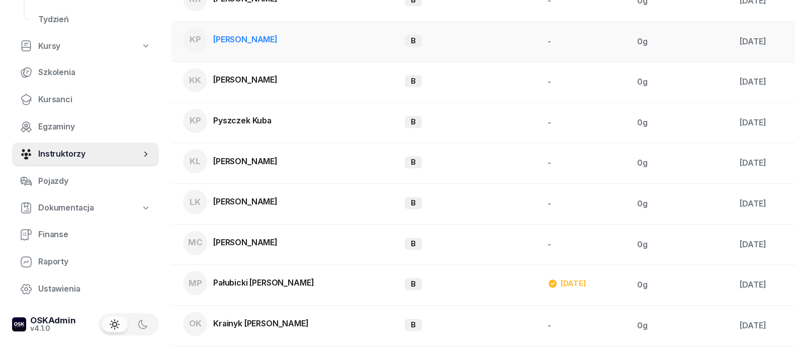
scroll to position [558, 0]
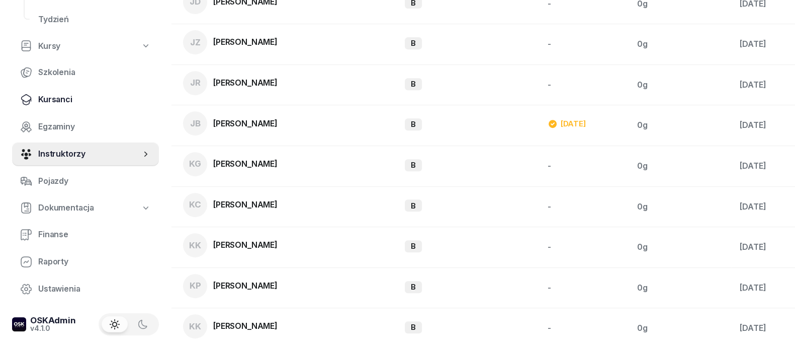
click at [69, 102] on span "Kursanci" at bounding box center [94, 99] width 113 height 13
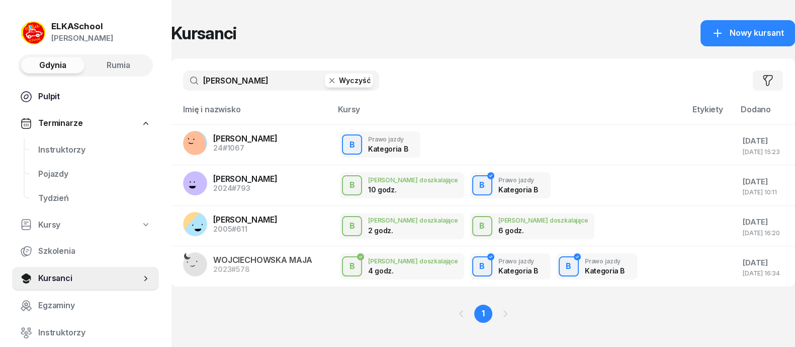
click at [48, 97] on span "Pulpit" at bounding box center [94, 96] width 113 height 13
